Goal: Task Accomplishment & Management: Use online tool/utility

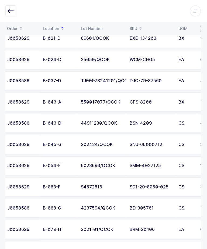
scroll to position [126, 0]
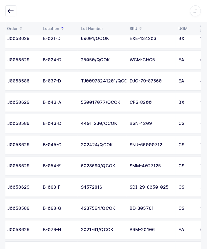
click at [10, 10] on icon "button" at bounding box center [12, 11] width 6 height 6
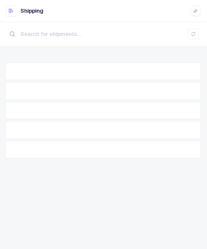
scroll to position [18, 0]
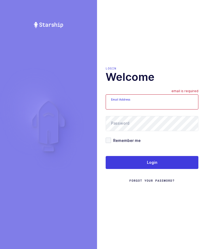
scroll to position [20, 1]
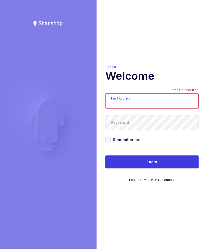
click at [160, 94] on input "Email Address" at bounding box center [152, 101] width 93 height 15
type input "[EMAIL_ADDRESS][DOMAIN_NAME]"
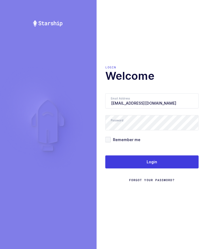
scroll to position [18, 0]
click at [166, 156] on button "Login" at bounding box center [152, 162] width 93 height 13
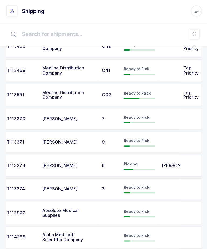
scroll to position [160, 0]
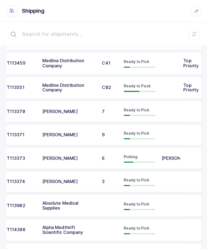
click at [177, 179] on td at bounding box center [169, 180] width 22 height 21
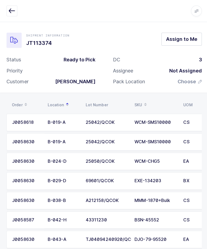
click at [189, 41] on span "Assign to Me" at bounding box center [180, 38] width 31 height 7
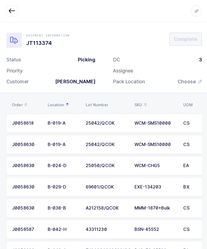
click at [190, 80] on span "Choose" at bounding box center [186, 81] width 18 height 6
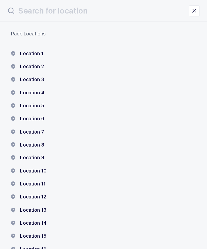
click at [26, 52] on button "Location 1" at bounding box center [27, 53] width 32 height 6
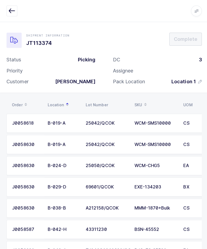
click at [12, 11] on icon "button" at bounding box center [12, 11] width 6 height 6
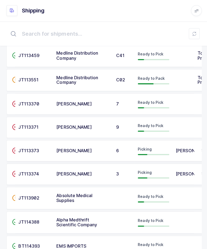
scroll to position [167, 0]
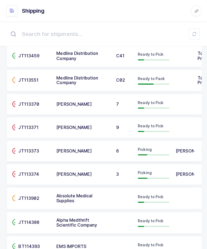
click at [178, 147] on span "[PERSON_NAME]" at bounding box center [192, 149] width 35 height 5
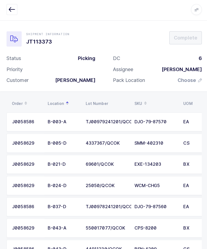
click at [196, 78] on span "Choose" at bounding box center [189, 81] width 24 height 6
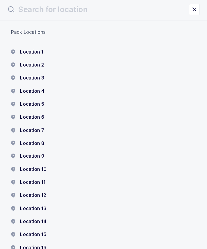
click at [23, 50] on button "Location 1" at bounding box center [27, 53] width 32 height 6
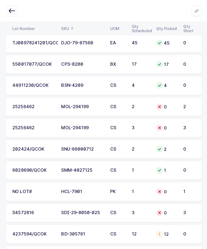
click at [195, 103] on div "2" at bounding box center [188, 105] width 13 height 5
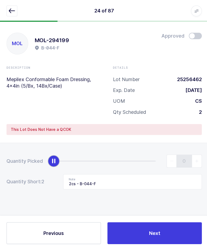
scroll to position [2, 0]
click at [9, 11] on icon "button" at bounding box center [12, 11] width 6 height 6
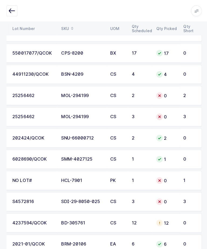
scroll to position [0, 53]
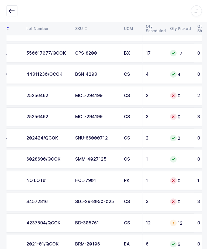
click at [172, 177] on icon at bounding box center [172, 179] width 4 height 4
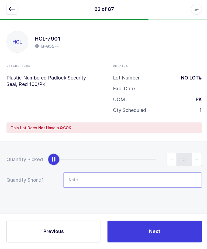
click at [82, 173] on input "Note" at bounding box center [132, 180] width 138 height 15
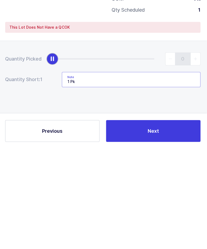
type input "1 Pk"
click at [163, 141] on div "Quantity Picked 0 Quantity Short: 1 Note 1 Pk" at bounding box center [103, 189] width 207 height 96
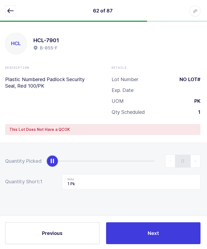
click at [158, 232] on span "Next" at bounding box center [153, 231] width 11 height 7
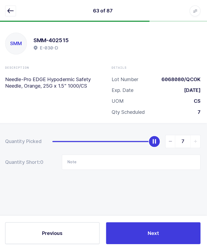
click at [7, 3] on div "63 of 87 Apps Core [GEOGRAPHIC_DATA] Admin Mission Control Purchasing [PERSON_N…" at bounding box center [103, 11] width 207 height 22
click at [9, 11] on icon "button" at bounding box center [12, 11] width 6 height 6
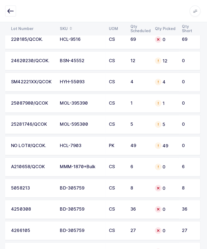
scroll to position [1580, 0]
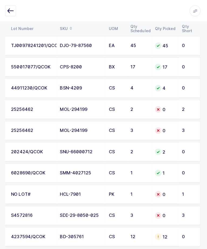
click at [9, 12] on icon "button" at bounding box center [12, 11] width 6 height 6
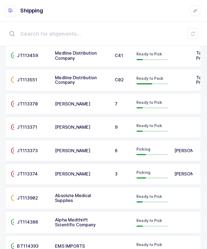
scroll to position [167, 0]
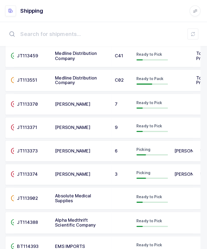
click at [62, 170] on span "[PERSON_NAME]" at bounding box center [73, 172] width 35 height 5
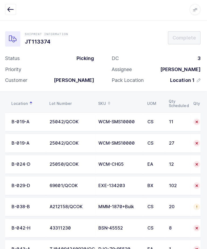
scroll to position [0, 32]
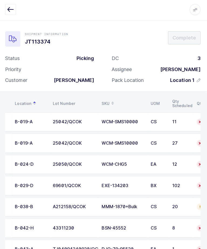
click at [80, 117] on td "25042/QCOK" at bounding box center [75, 122] width 49 height 19
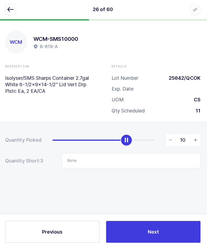
type input "11"
click at [150, 225] on button "Next" at bounding box center [154, 232] width 94 height 22
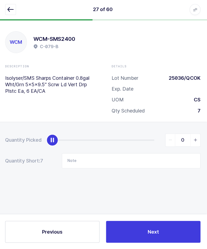
click at [9, 15] on button "button" at bounding box center [11, 10] width 11 height 11
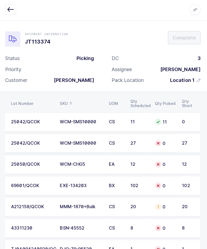
scroll to position [0, 73]
click at [56, 140] on td "25042/QCOK" at bounding box center [33, 143] width 49 height 19
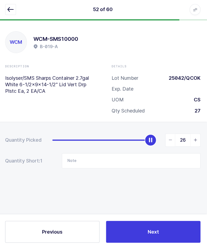
type input "27"
click at [158, 221] on button "Next" at bounding box center [154, 232] width 94 height 22
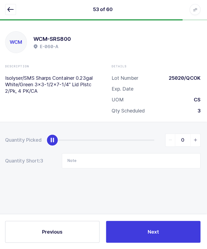
click at [7, 13] on button "button" at bounding box center [11, 10] width 11 height 11
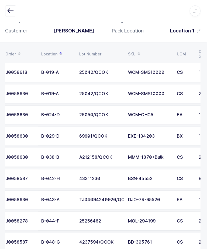
scroll to position [0, 41]
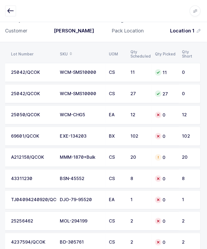
click at [87, 133] on div "EXE-134203" at bounding box center [82, 135] width 42 height 5
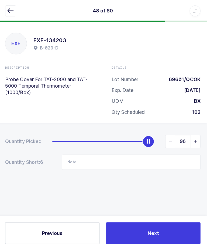
type input "102"
click at [148, 235] on span "Next" at bounding box center [153, 231] width 11 height 7
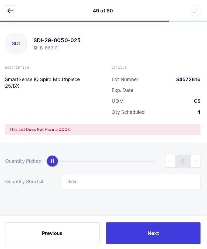
click at [1, 12] on div "49 of 60 Apps Core [GEOGRAPHIC_DATA] Admin Mission Control Purchasing [PERSON_N…" at bounding box center [103, 11] width 207 height 22
click at [14, 15] on button "button" at bounding box center [11, 10] width 11 height 11
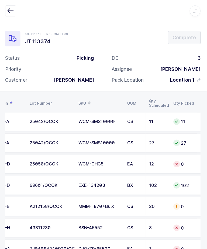
scroll to position [0, 55]
click at [81, 165] on td "WCM-CHG5" at bounding box center [100, 162] width 49 height 19
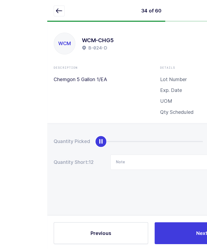
scroll to position [0, 0]
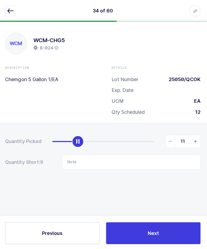
type input "12"
click at [140, 240] on button "Next" at bounding box center [154, 232] width 94 height 22
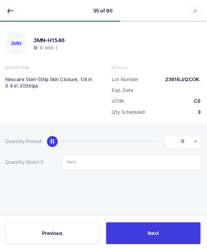
click at [6, 12] on button "button" at bounding box center [11, 10] width 11 height 11
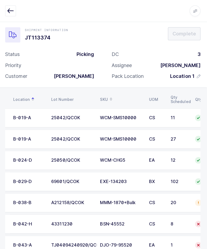
scroll to position [13, 0]
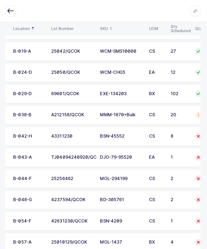
click at [113, 127] on td "BSN-45552" at bounding box center [122, 135] width 49 height 19
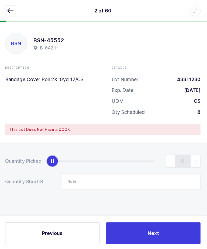
click at [61, 148] on div "Quantity Picked 0 Quantity Short: 8 Note" at bounding box center [103, 189] width 207 height 96
click at [70, 181] on input "Note" at bounding box center [132, 180] width 138 height 15
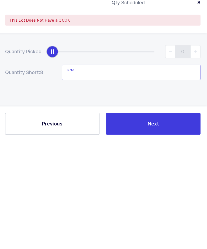
scroll to position [14, 0]
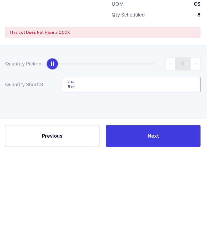
type input "8 cs"
click at [130, 221] on button "Next" at bounding box center [154, 232] width 94 height 22
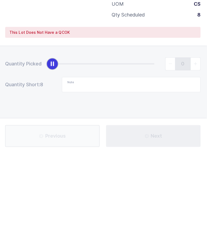
scroll to position [2, 0]
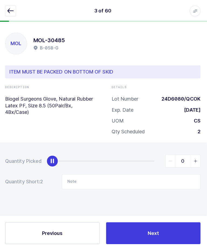
click at [8, 15] on button "button" at bounding box center [11, 10] width 11 height 11
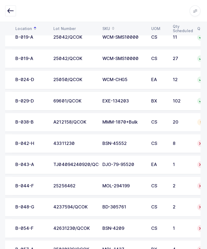
scroll to position [0, 42]
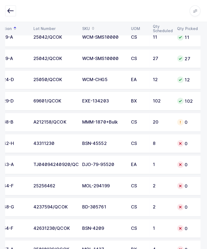
click at [66, 182] on div "25256462" at bounding box center [56, 184] width 42 height 5
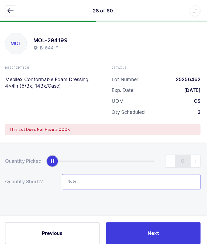
click at [86, 179] on input "Note" at bounding box center [132, 180] width 138 height 15
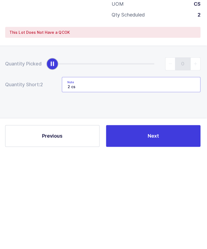
type input "2 cs"
click at [133, 221] on button "Next" at bounding box center [154, 232] width 94 height 22
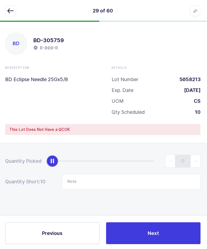
click at [7, 15] on button "button" at bounding box center [11, 10] width 11 height 11
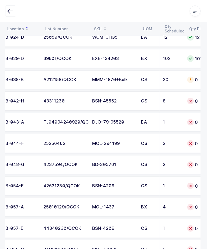
scroll to position [0, 52]
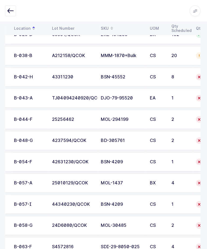
click at [75, 139] on div "4237594/QCOK" at bounding box center [74, 139] width 42 height 5
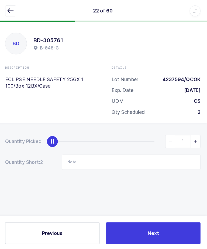
type input "2"
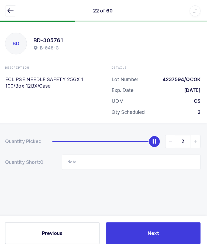
click at [146, 239] on button "Next" at bounding box center [154, 232] width 94 height 22
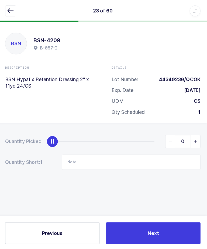
click at [9, 11] on icon "button" at bounding box center [12, 11] width 6 height 6
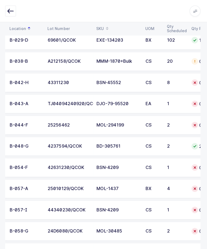
scroll to position [0, 36]
click at [158, 167] on div "CS" at bounding box center [153, 166] width 15 height 5
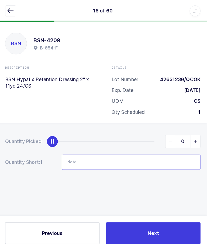
click at [146, 162] on input "Note" at bounding box center [132, 160] width 138 height 15
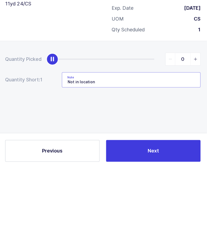
type input "Not in location"
click at [31, 122] on div "Quantity Picked 0 Quantity Short: 1 Note Not in location" at bounding box center [103, 170] width 207 height 96
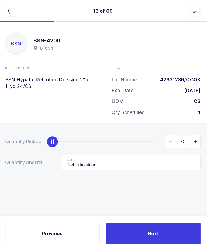
click at [157, 235] on span "Next" at bounding box center [153, 231] width 11 height 7
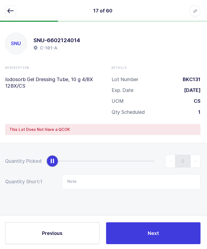
click at [9, 11] on icon "button" at bounding box center [12, 11] width 6 height 6
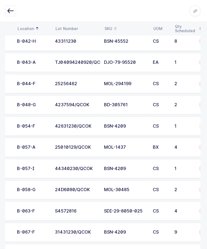
scroll to position [0, 29]
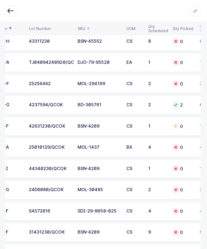
click at [59, 142] on td "25010129/QCOK" at bounding box center [51, 146] width 49 height 19
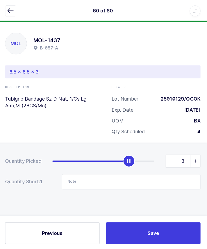
type input "4"
click at [141, 242] on button "Save" at bounding box center [154, 232] width 94 height 22
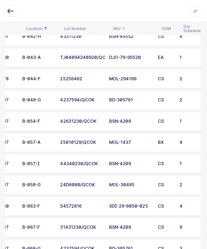
scroll to position [0, 41]
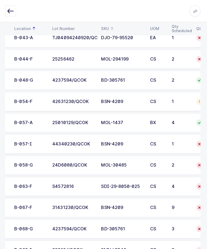
click at [99, 138] on td "BSN-4209" at bounding box center [123, 142] width 49 height 19
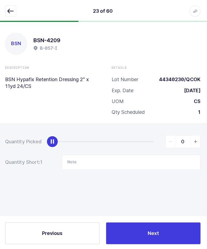
scroll to position [2, 0]
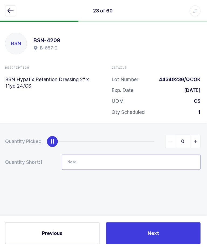
click at [133, 163] on input "Note" at bounding box center [132, 160] width 138 height 15
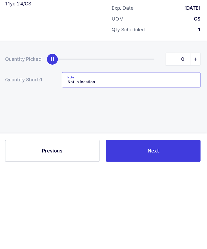
type input "Not in location"
click at [193, 122] on div "Quantity Picked 0 Quantity Short: 1 Note Not in location" at bounding box center [103, 170] width 207 height 96
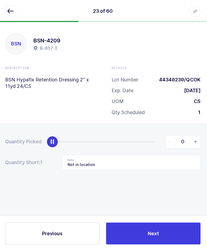
click at [150, 241] on button "Next" at bounding box center [154, 232] width 94 height 22
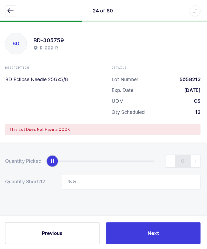
click at [9, 11] on icon "button" at bounding box center [12, 11] width 6 height 6
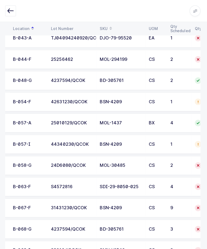
scroll to position [0, 34]
click at [67, 163] on div "24D6080/QCOK" at bounding box center [73, 164] width 42 height 5
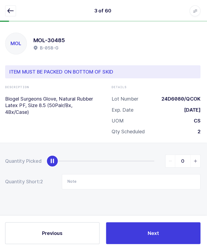
scroll to position [2, 0]
type input "2"
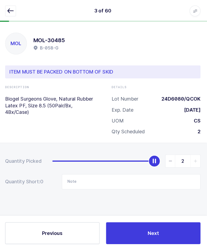
click at [136, 242] on button "Next" at bounding box center [154, 232] width 94 height 22
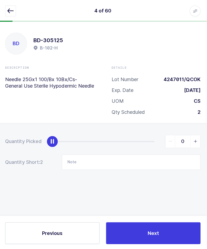
click at [10, 12] on icon "button" at bounding box center [12, 11] width 6 height 6
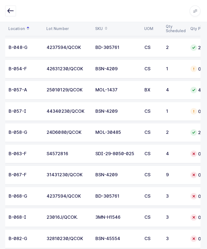
scroll to position [0, 38]
click at [66, 158] on td "S4572816" at bounding box center [69, 152] width 49 height 19
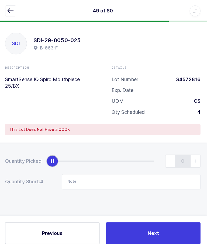
scroll to position [2, 0]
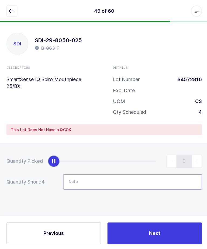
click at [83, 175] on input "Note" at bounding box center [132, 180] width 138 height 15
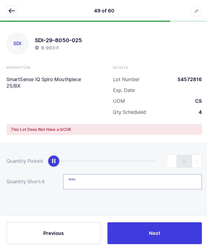
scroll to position [6, 0]
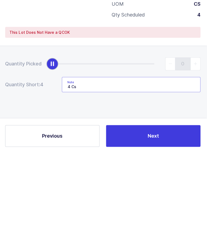
type input "4 Cs"
click at [136, 221] on button "Next" at bounding box center [154, 232] width 94 height 22
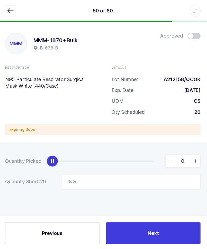
click at [10, 12] on icon "button" at bounding box center [12, 11] width 6 height 6
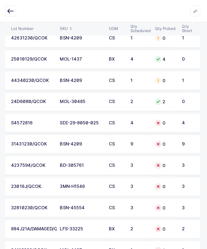
scroll to position [0, 42]
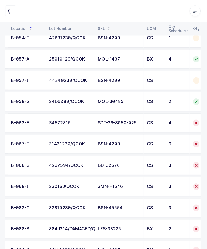
click at [52, 141] on div "31431230/QCOK" at bounding box center [71, 142] width 42 height 5
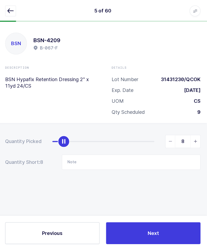
type input "9"
click at [146, 242] on button "Next" at bounding box center [154, 232] width 94 height 22
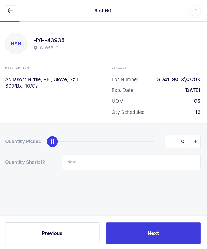
click at [13, 14] on button "button" at bounding box center [11, 10] width 11 height 11
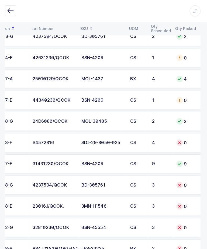
scroll to position [0, 53]
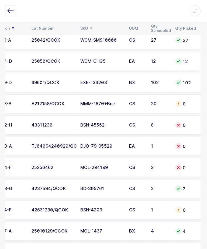
click at [49, 143] on div "TJ04094240920/QCOK" at bounding box center [54, 145] width 42 height 5
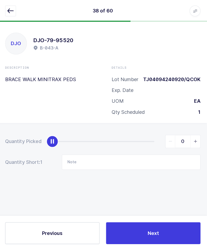
click at [192, 137] on span "slider between 0 and 1" at bounding box center [196, 140] width 10 height 12
type input "1"
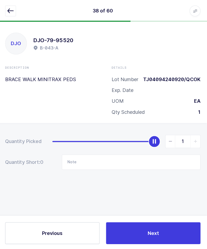
click at [169, 242] on button "Next" at bounding box center [154, 232] width 94 height 22
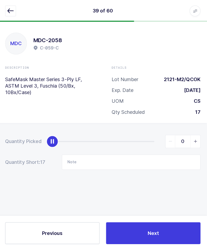
click at [10, 6] on button "button" at bounding box center [11, 10] width 11 height 11
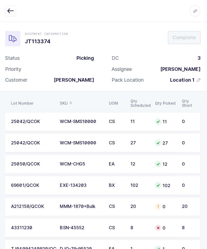
scroll to position [0, 73]
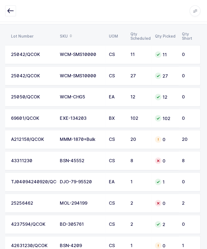
click at [36, 136] on div "A212158/QCOK" at bounding box center [33, 138] width 42 height 5
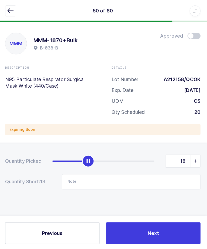
type input "20"
click at [156, 235] on div "Previous Next" at bounding box center [103, 231] width 207 height 35
click at [143, 242] on button "Next" at bounding box center [154, 232] width 94 height 22
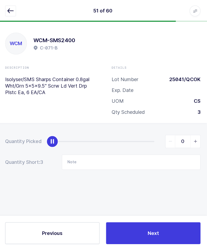
click at [13, 15] on button "button" at bounding box center [11, 10] width 11 height 11
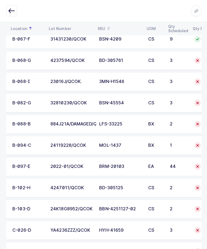
scroll to position [0, 28]
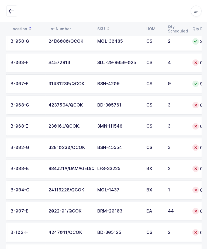
click at [54, 103] on div "4237594/QCOK" at bounding box center [70, 104] width 42 height 5
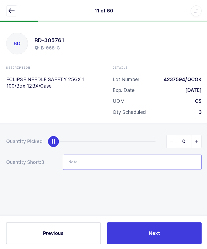
click at [147, 157] on input "Note" at bounding box center [132, 160] width 138 height 15
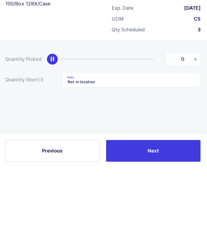
click at [177, 122] on div "Quantity Picked 0 Quantity Short: 3 Note Not in location" at bounding box center [103, 170] width 207 height 96
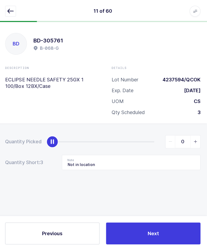
click at [130, 148] on form "Quantity Picked 0 Quantity Short: 3 Note Not in location" at bounding box center [103, 151] width 194 height 35
click at [126, 157] on input "Not in location" at bounding box center [132, 160] width 138 height 15
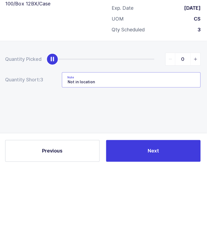
click at [143, 153] on input "Not in location" at bounding box center [132, 160] width 138 height 15
click at [175, 122] on div "Quantity Picked 0 Quantity Short: 3 Note Not in location /" at bounding box center [103, 170] width 207 height 96
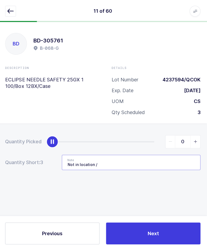
click at [151, 161] on input "Not in location /" at bounding box center [132, 160] width 138 height 15
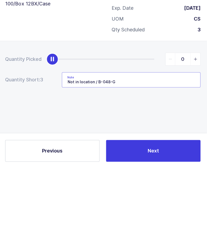
type input "Not in location / B-048-G"
click at [178, 122] on div "Quantity Picked 0 Quantity Short: 3 Note Not in location / B-048-G" at bounding box center [103, 170] width 207 height 96
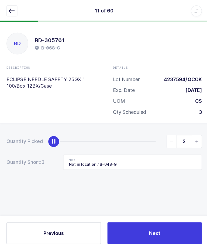
type input "3"
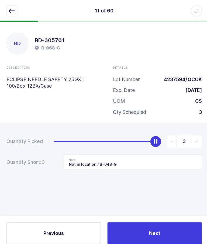
click at [141, 239] on button "Next" at bounding box center [154, 232] width 94 height 22
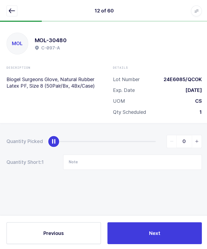
click at [10, 15] on button "button" at bounding box center [11, 10] width 11 height 11
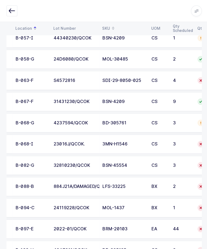
scroll to position [0, 32]
click at [89, 145] on td "23016J/QCOK." at bounding box center [74, 143] width 49 height 19
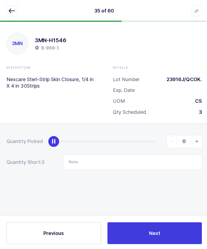
scroll to position [2, 0]
click at [152, 155] on input "Note" at bounding box center [132, 160] width 138 height 15
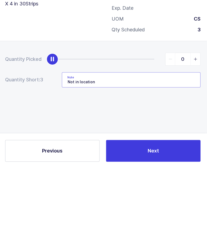
type input "Not in location"
click at [37, 122] on div "Quantity Picked 0 Quantity Short: 3 Note Not in location" at bounding box center [103, 170] width 207 height 96
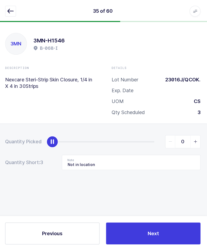
click at [161, 242] on button "Next" at bounding box center [154, 232] width 94 height 22
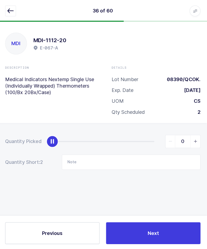
click at [10, 15] on button "button" at bounding box center [11, 10] width 11 height 11
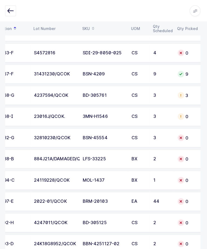
scroll to position [0, 45]
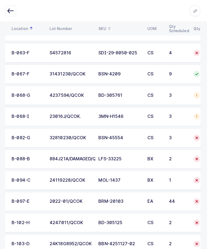
click at [78, 134] on div "32810230/QCOK" at bounding box center [72, 136] width 42 height 5
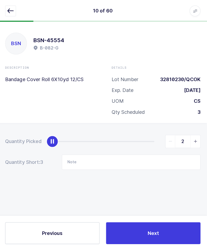
type input "3"
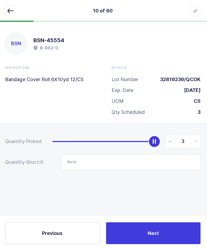
click at [137, 242] on button "Next" at bounding box center [154, 232] width 94 height 22
type input "Not in location / B-048-G"
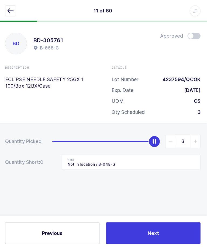
click at [6, 7] on button "button" at bounding box center [11, 10] width 11 height 11
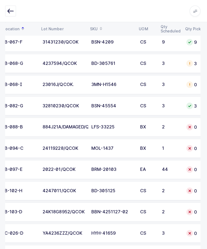
scroll to position [0, 36]
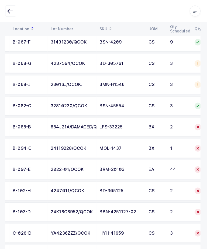
click at [63, 127] on div "884J21A/DAMAGED/QCOK" at bounding box center [73, 126] width 42 height 5
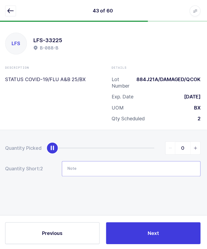
click at [84, 167] on input "Note" at bounding box center [132, 167] width 138 height 15
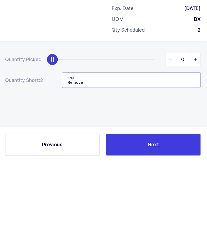
type input "Remove"
click at [134, 221] on button "Next" at bounding box center [154, 232] width 94 height 22
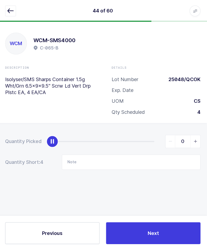
click at [9, 13] on icon "button" at bounding box center [12, 11] width 6 height 6
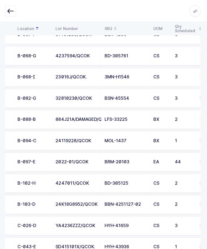
scroll to position [0, 29]
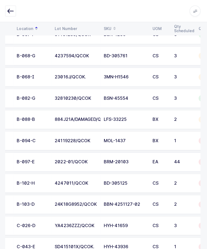
click at [63, 143] on td "24119228/QCOK" at bounding box center [77, 139] width 49 height 19
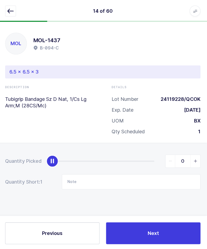
scroll to position [2, 0]
click at [195, 158] on icon "slider between 0 and 1" at bounding box center [196, 160] width 4 height 4
type input "1"
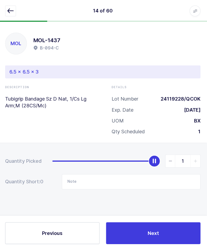
click at [129, 242] on button "Next" at bounding box center [154, 232] width 94 height 22
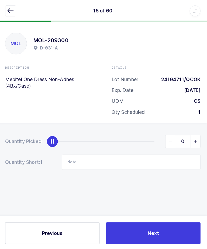
click at [9, 12] on icon "button" at bounding box center [12, 11] width 6 height 6
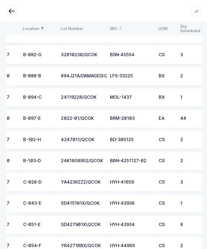
scroll to position [0, 24]
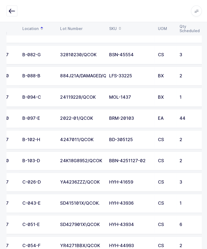
click at [76, 115] on div "2022-01/QCOK" at bounding box center [81, 117] width 42 height 5
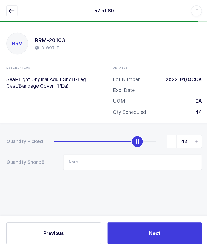
type input "44"
click at [144, 242] on button "Next" at bounding box center [154, 232] width 94 height 22
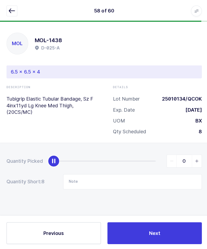
click at [13, 10] on icon "button" at bounding box center [12, 11] width 6 height 6
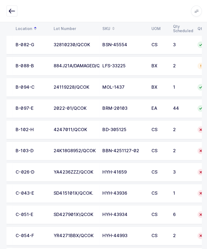
scroll to position [0, 32]
click at [75, 124] on td "4247011/QCOK" at bounding box center [74, 128] width 49 height 19
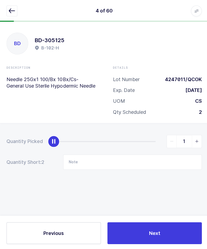
type input "2"
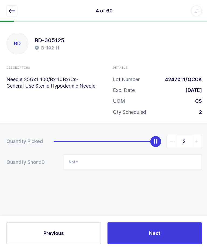
click at [146, 242] on button "Next" at bounding box center [154, 232] width 94 height 22
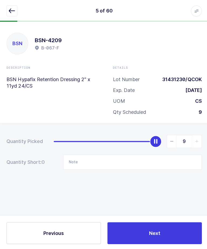
click at [9, 15] on button "button" at bounding box center [11, 10] width 11 height 11
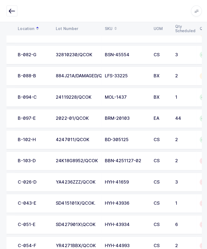
scroll to position [0, 24]
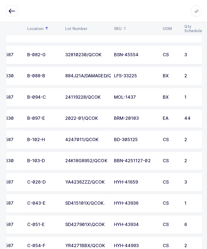
click at [68, 161] on div "24K18G8952/QCOK" at bounding box center [86, 159] width 42 height 5
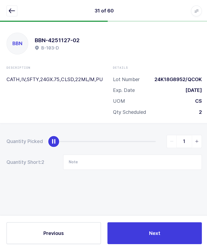
type input "2"
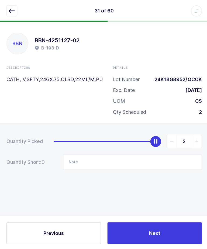
click at [140, 242] on button "Next" at bounding box center [154, 232] width 94 height 22
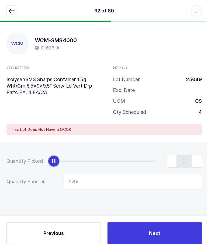
click at [7, 10] on button "button" at bounding box center [11, 10] width 11 height 11
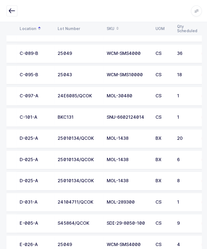
scroll to position [830, 0]
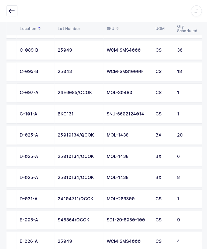
click at [176, 133] on div "20" at bounding box center [185, 134] width 18 height 5
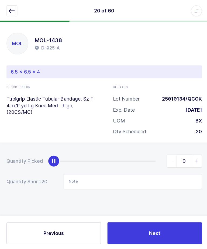
scroll to position [2, 0]
type input "20"
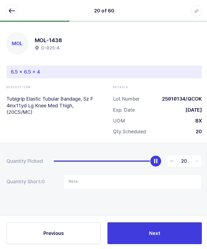
click at [163, 242] on button "Next" at bounding box center [154, 232] width 94 height 22
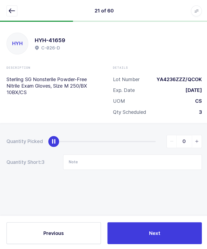
click at [15, 13] on icon "button" at bounding box center [12, 11] width 6 height 6
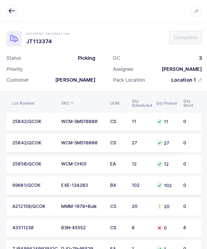
scroll to position [0, 73]
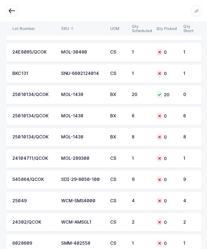
click at [164, 113] on div "0" at bounding box center [166, 115] width 21 height 6
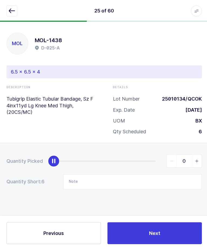
scroll to position [2, 0]
type input "6"
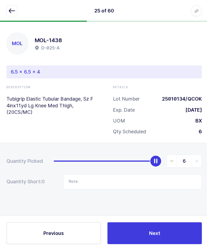
click at [167, 242] on button "Next" at bounding box center [154, 232] width 94 height 22
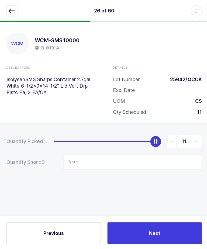
click at [11, 15] on button "button" at bounding box center [11, 10] width 11 height 11
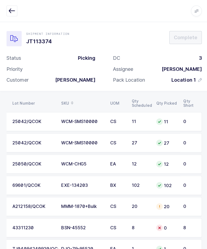
scroll to position [0, 73]
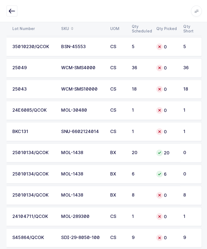
click at [166, 190] on div "0" at bounding box center [166, 193] width 21 height 6
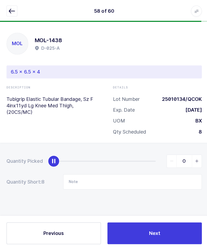
scroll to position [2, 0]
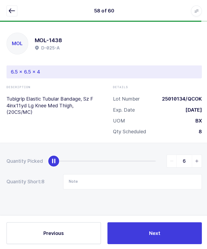
type input "8"
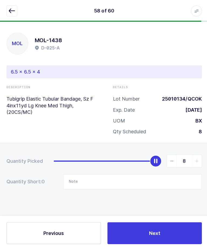
click at [170, 242] on button "Next" at bounding box center [154, 232] width 94 height 22
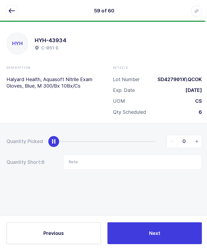
click at [9, 20] on div "59 of 60 Apps Core [GEOGRAPHIC_DATA] Admin Mission Control Purchasing [PERSON_N…" at bounding box center [103, 11] width 207 height 22
click at [11, 11] on icon "button" at bounding box center [12, 11] width 6 height 6
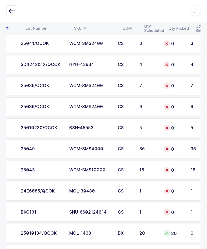
scroll to position [0, 73]
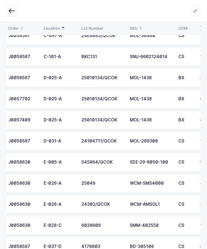
click at [12, 15] on button "button" at bounding box center [11, 10] width 11 height 11
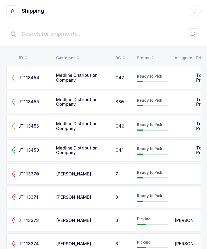
click at [170, 220] on td "Picking" at bounding box center [153, 220] width 38 height 21
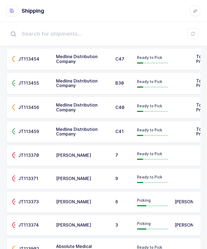
scroll to position [18, 0]
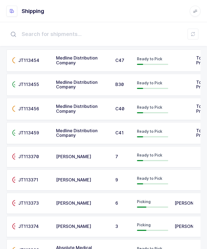
click at [157, 225] on div "Picking" at bounding box center [152, 226] width 31 height 9
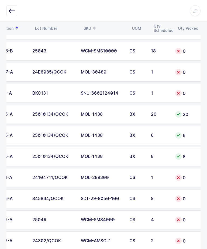
scroll to position [0, 56]
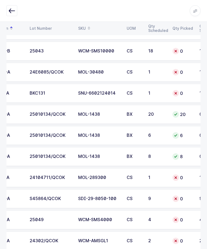
click at [161, 173] on td "1" at bounding box center [157, 177] width 24 height 19
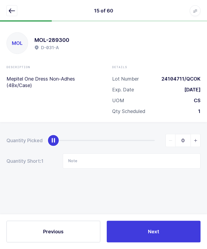
scroll to position [0, 0]
click at [147, 158] on input "Note" at bounding box center [132, 160] width 138 height 15
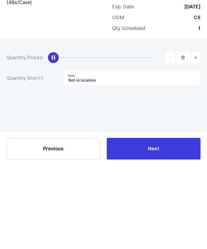
click at [154, 228] on span "Next" at bounding box center [153, 231] width 11 height 7
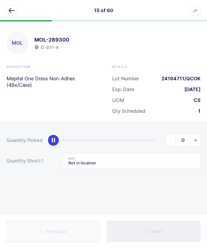
type input "Not in location"
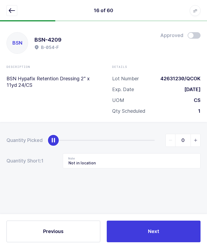
click at [11, 8] on icon "button" at bounding box center [12, 11] width 6 height 6
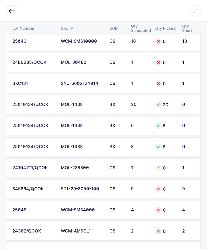
scroll to position [881, 0]
click at [140, 170] on td "1" at bounding box center [140, 168] width 24 height 19
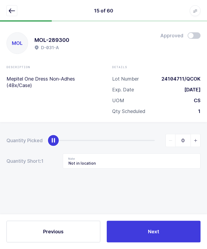
scroll to position [0, 0]
click at [143, 159] on input "Not in location" at bounding box center [132, 160] width 138 height 15
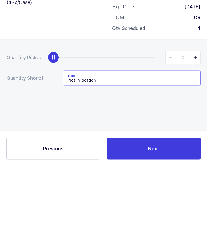
click at [159, 153] on input "Not in location" at bounding box center [132, 160] width 138 height 15
type input "Not in location / LOT: 24493632"
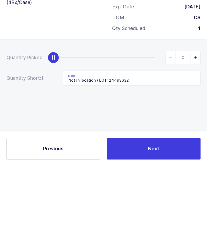
click at [31, 122] on div "Quantity Picked 0 Quantity Short: 1 Note Not in location / LOT: 24493632" at bounding box center [103, 170] width 207 height 96
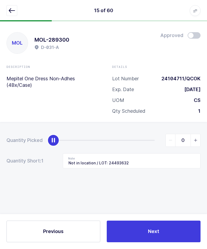
click at [197, 140] on icon "slider between 0 and 1" at bounding box center [196, 140] width 4 height 4
type input "1"
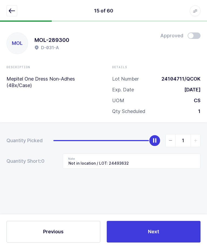
click at [172, 242] on button "Next" at bounding box center [154, 232] width 94 height 22
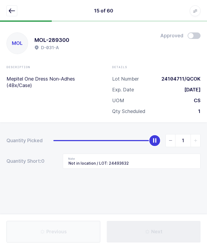
type input "Not in location"
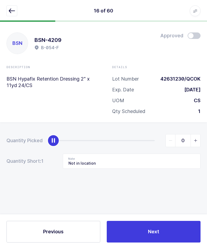
click at [11, 11] on icon "button" at bounding box center [12, 11] width 6 height 6
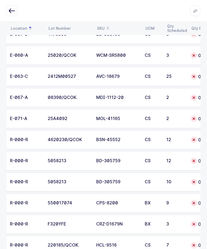
scroll to position [0, 38]
click at [97, 124] on td "MOL-41165" at bounding box center [117, 118] width 49 height 19
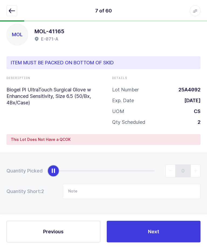
scroll to position [0, 0]
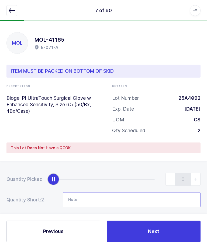
click at [100, 198] on input "Note" at bounding box center [132, 199] width 138 height 15
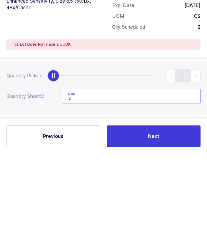
scroll to position [18, 0]
type input "2 cs"
click at [107, 153] on div "Quantity Picked 0 Quantity Short: 2 Note 2 cs" at bounding box center [103, 201] width 207 height 96
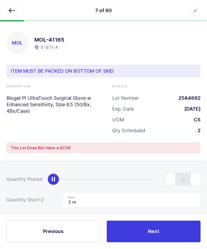
click at [156, 242] on button "Next" at bounding box center [154, 232] width 94 height 22
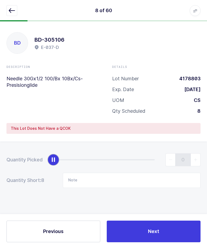
click at [12, 14] on button "button" at bounding box center [11, 10] width 11 height 11
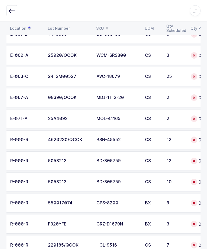
scroll to position [0, 38]
click at [52, 92] on td "08390/QCOK." at bounding box center [69, 97] width 49 height 19
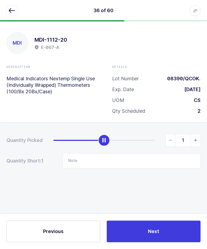
type input "2"
click at [148, 242] on button "Next" at bounding box center [154, 232] width 94 height 22
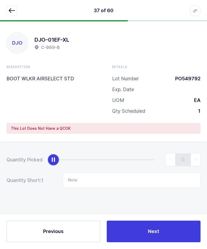
click at [10, 15] on button "button" at bounding box center [11, 10] width 11 height 11
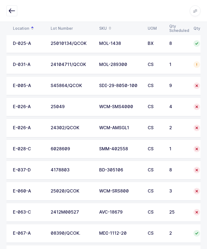
click at [67, 147] on div "6028609" at bounding box center [72, 148] width 42 height 5
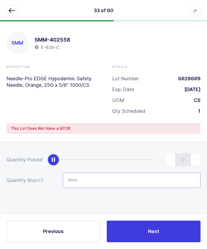
click at [92, 185] on input "Note" at bounding box center [132, 180] width 138 height 15
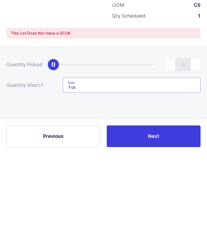
type input "1 cs"
click at [62, 141] on div "Quantity Picked 0 Quantity Short: 1 Note 1 cs" at bounding box center [103, 189] width 207 height 96
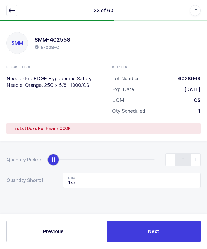
click at [134, 242] on button "Next" at bounding box center [154, 232] width 94 height 22
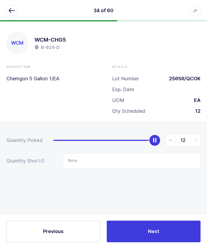
click at [13, 11] on icon "button" at bounding box center [12, 11] width 6 height 6
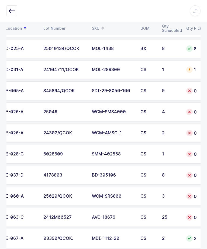
scroll to position [0, 30]
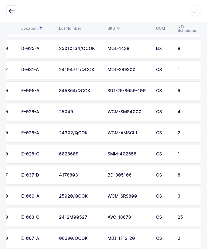
click at [73, 93] on td "S45864/QCOK" at bounding box center [80, 90] width 49 height 19
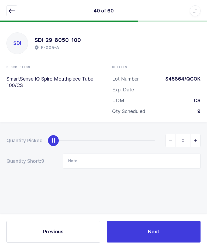
click at [11, 9] on icon "button" at bounding box center [12, 11] width 6 height 6
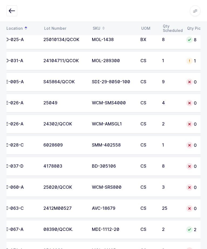
scroll to position [0, 42]
click at [82, 79] on div "S45864/QCOK" at bounding box center [64, 81] width 42 height 5
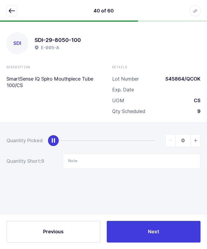
scroll to position [0, 0]
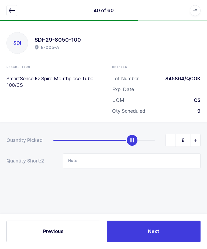
type input "9"
click at [131, 242] on button "Next" at bounding box center [154, 232] width 94 height 22
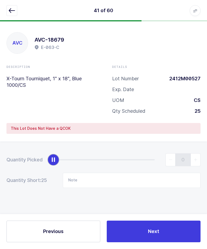
click at [11, 13] on icon "button" at bounding box center [12, 11] width 6 height 6
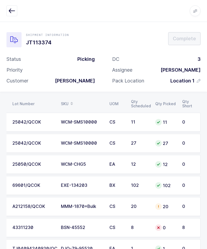
scroll to position [0, 73]
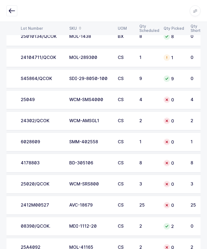
click at [58, 117] on td "24302/QCOK" at bounding box center [42, 120] width 49 height 19
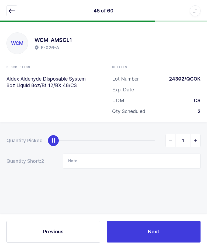
type input "2"
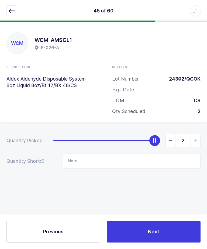
click at [136, 225] on button "Next" at bounding box center [154, 232] width 94 height 22
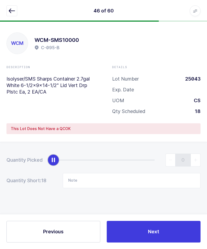
click at [9, 8] on icon "button" at bounding box center [12, 11] width 6 height 6
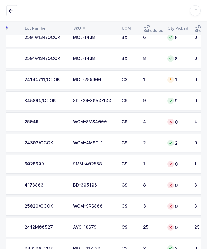
scroll to position [0, 60]
click at [64, 123] on div "25049" at bounding box center [46, 122] width 42 height 5
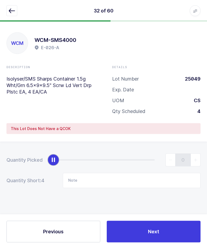
scroll to position [18, 0]
click at [52, 154] on div "slider between 0 and 4" at bounding box center [54, 160] width 12 height 12
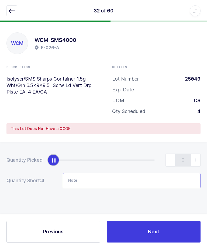
click at [84, 173] on input "Note" at bounding box center [132, 180] width 138 height 15
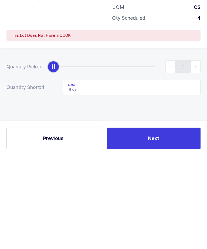
click at [63, 141] on div "Quantity Picked 0 Quantity Short: 4 Note 4 cs" at bounding box center [103, 189] width 207 height 96
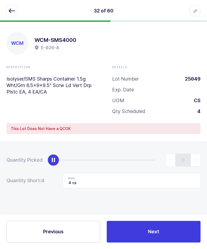
scroll to position [0, 0]
click at [133, 242] on button "Next" at bounding box center [154, 232] width 94 height 22
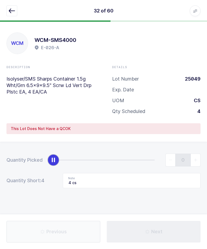
type input "1 cs"
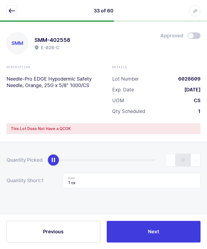
click at [7, 13] on button "button" at bounding box center [11, 10] width 11 height 11
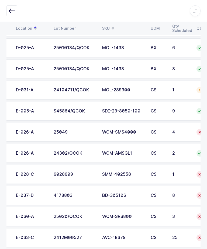
scroll to position [971, 0]
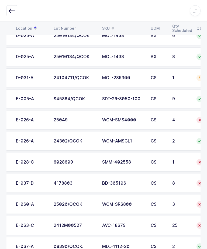
click at [51, 163] on td "6028609" at bounding box center [74, 162] width 49 height 19
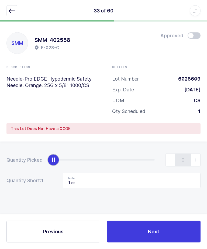
scroll to position [0, 0]
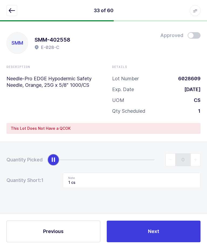
click at [13, 14] on button "button" at bounding box center [11, 10] width 11 height 11
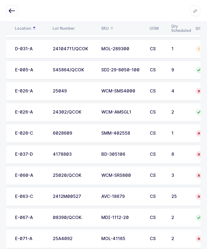
scroll to position [0, 32]
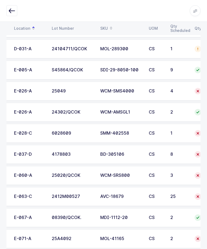
click at [52, 152] on td "4178803" at bounding box center [73, 154] width 49 height 19
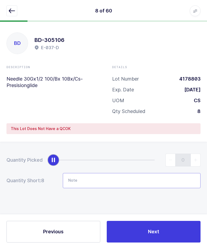
click at [85, 173] on input "Note" at bounding box center [132, 180] width 138 height 15
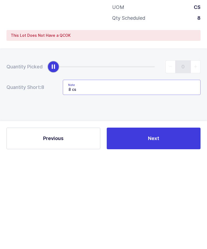
type input "8 cs"
click at [98, 141] on div "Quantity Picked 0 Quantity Short: 8 Note 8 cs" at bounding box center [103, 189] width 207 height 96
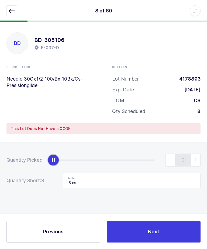
click at [152, 228] on span "Next" at bounding box center [153, 231] width 11 height 7
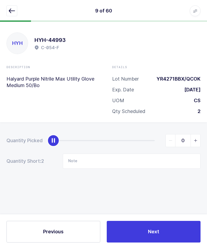
click at [13, 16] on button "button" at bounding box center [11, 10] width 11 height 11
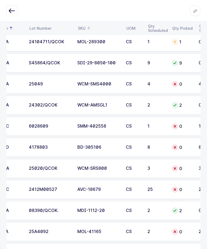
scroll to position [0, 57]
click at [75, 167] on td "WCM-SRS800" at bounding box center [98, 168] width 49 height 19
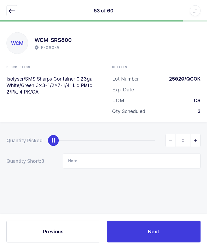
scroll to position [0, 0]
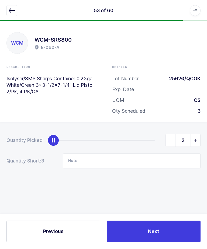
type input "3"
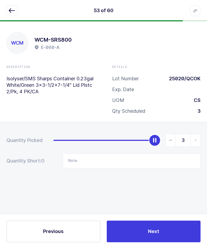
click at [169, 242] on button "Next" at bounding box center [154, 232] width 94 height 22
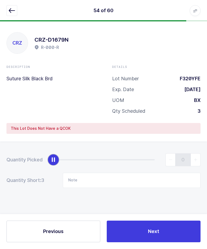
click at [10, 14] on button "button" at bounding box center [11, 10] width 11 height 11
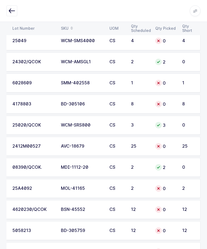
scroll to position [0, 73]
